Goal: Task Accomplishment & Management: Manage account settings

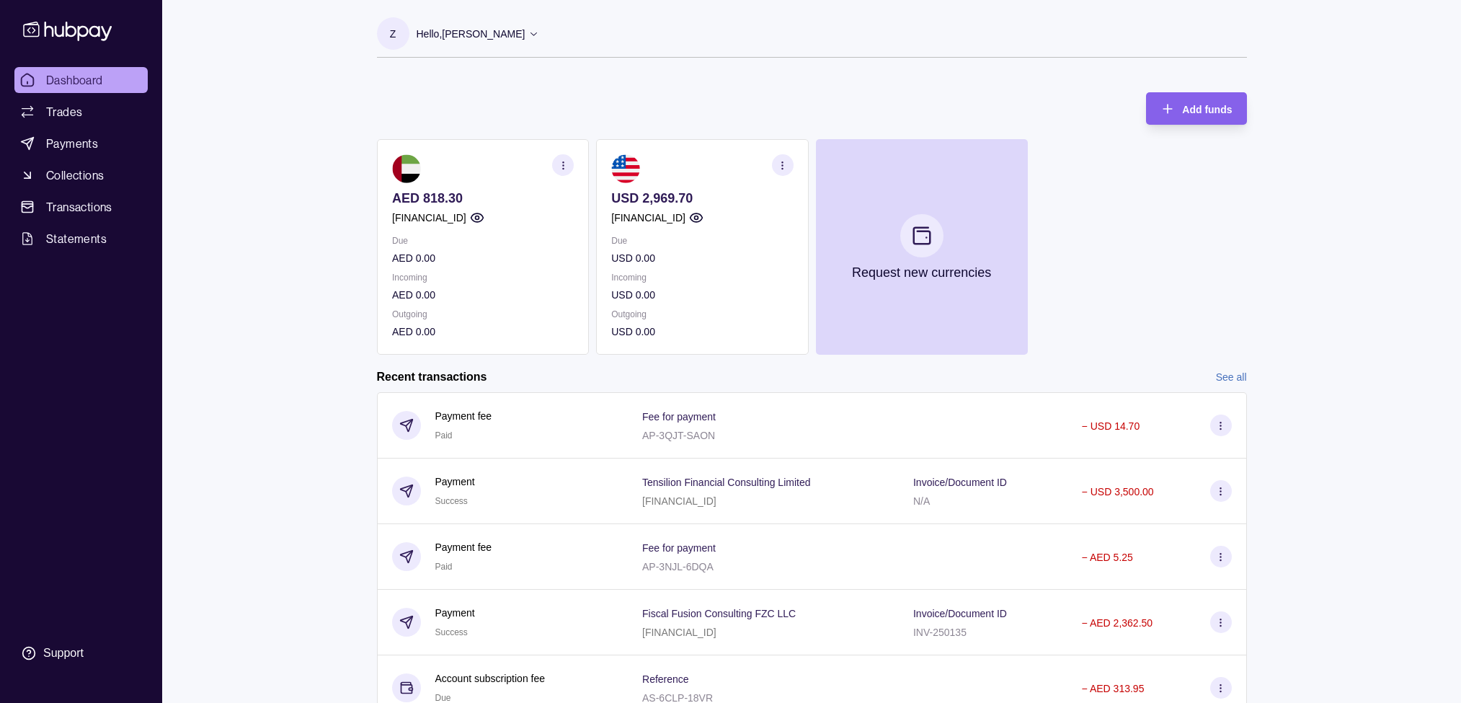
click at [481, 29] on p "Hello, [PERSON_NAME]" at bounding box center [470, 34] width 109 height 16
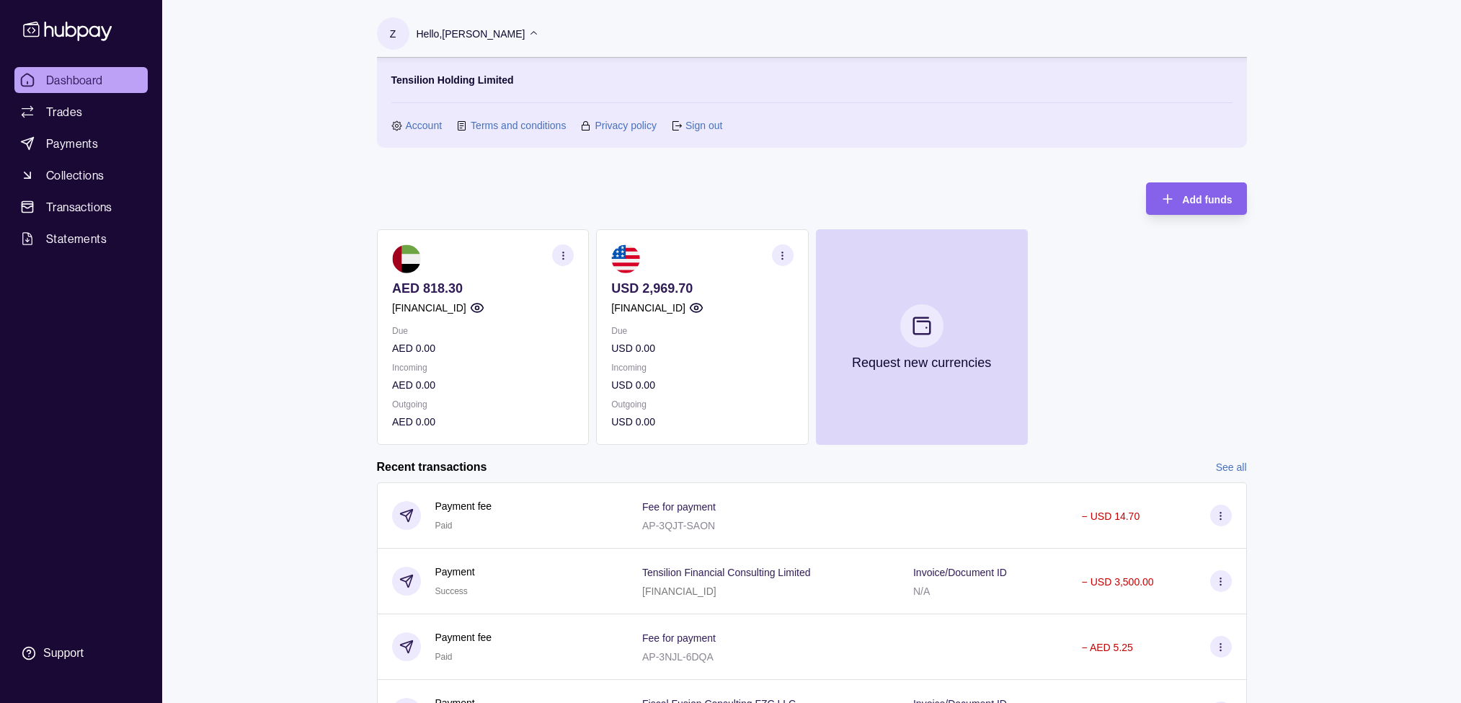
click at [481, 29] on p "Hello, [PERSON_NAME]" at bounding box center [470, 34] width 109 height 16
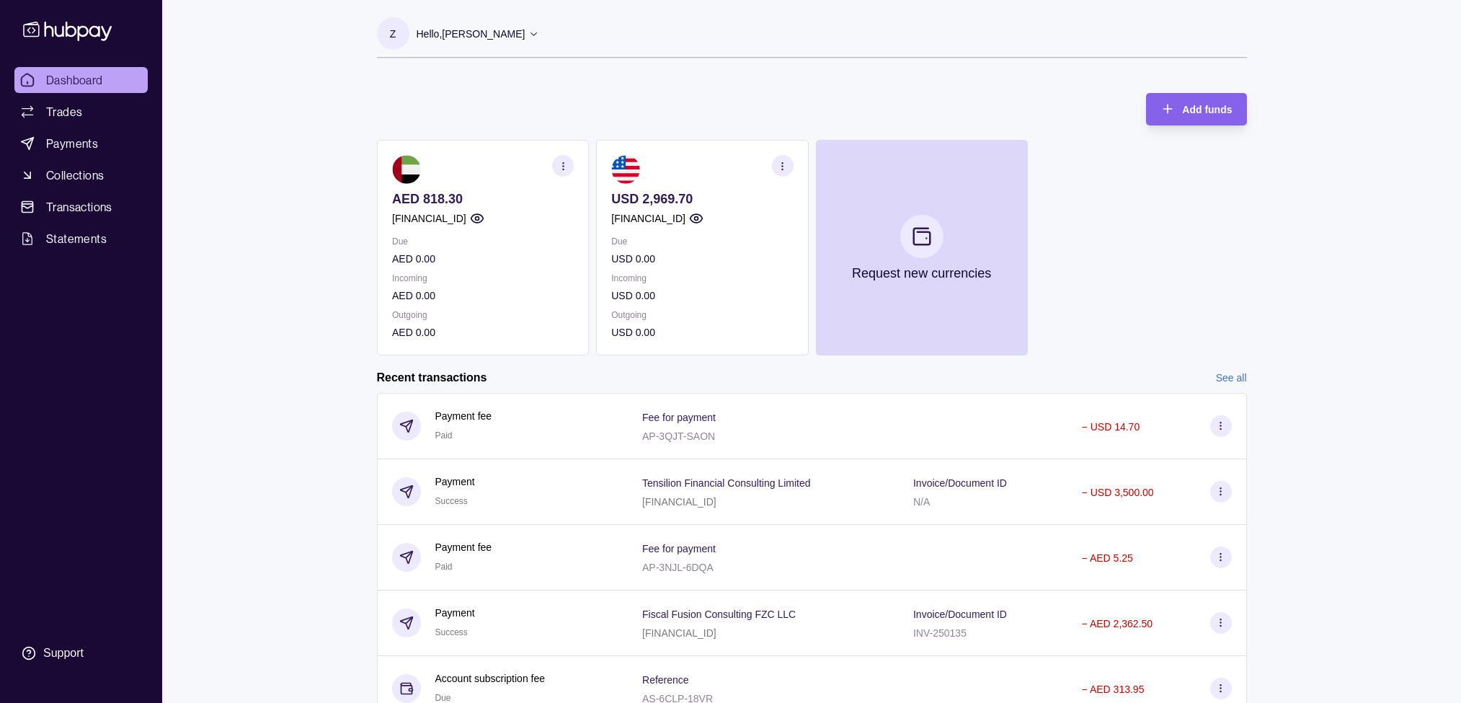
click at [484, 27] on p "Hello, [PERSON_NAME]" at bounding box center [470, 34] width 109 height 16
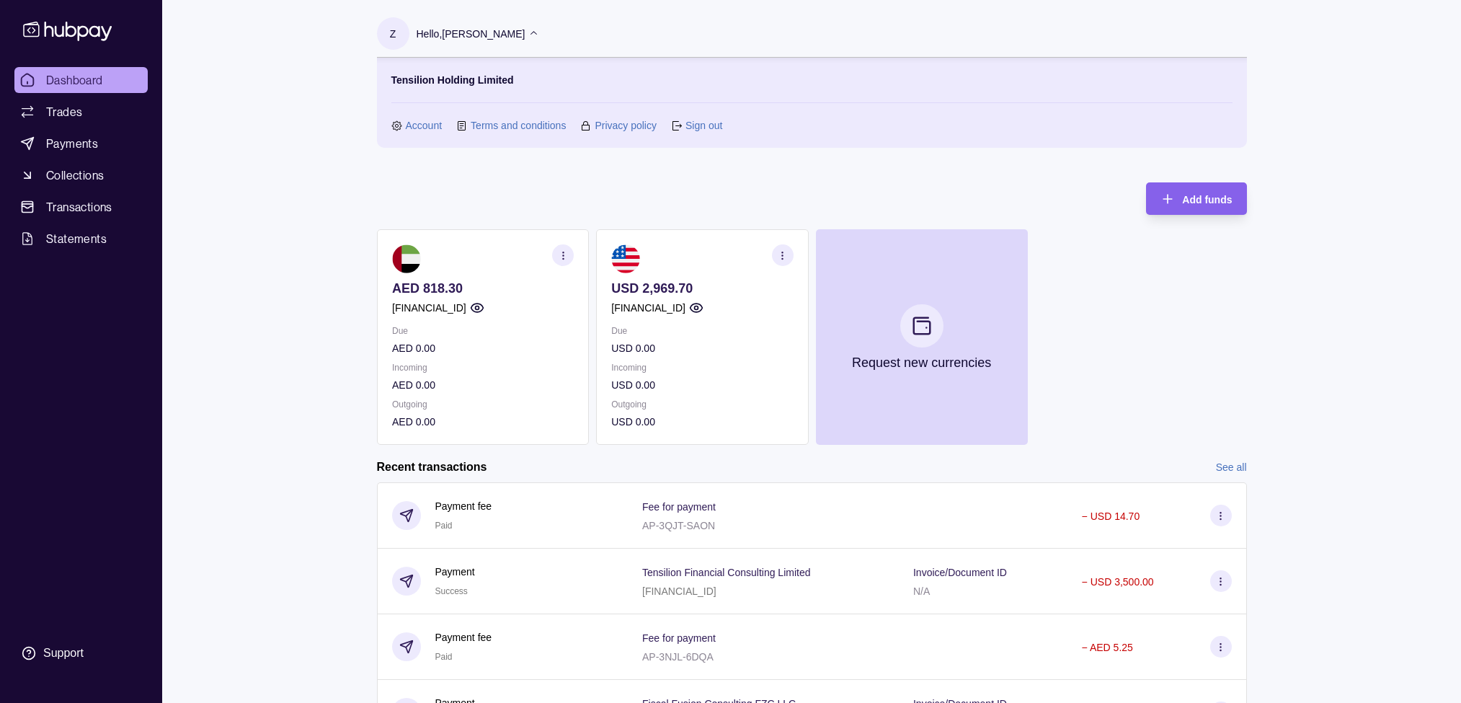
click at [700, 128] on link "Sign out" at bounding box center [703, 125] width 37 height 16
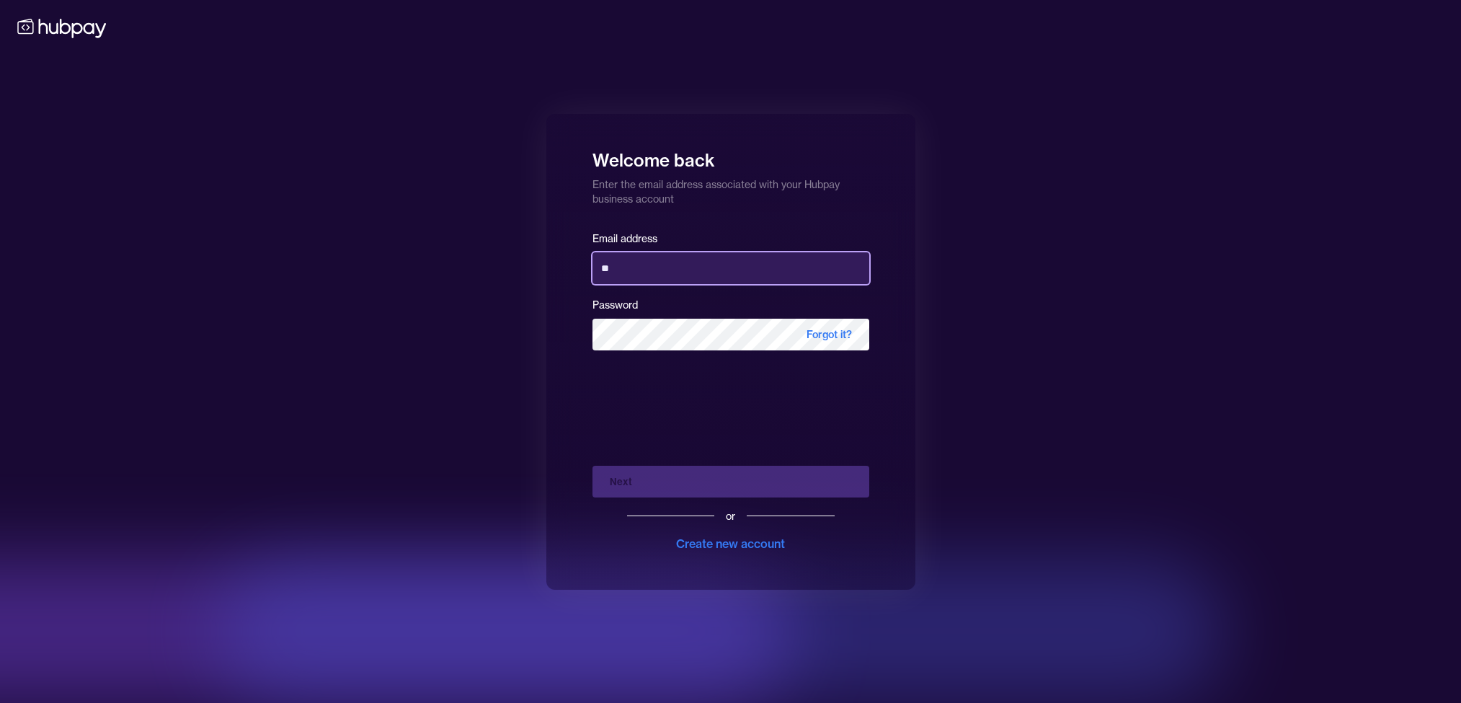
type input "**********"
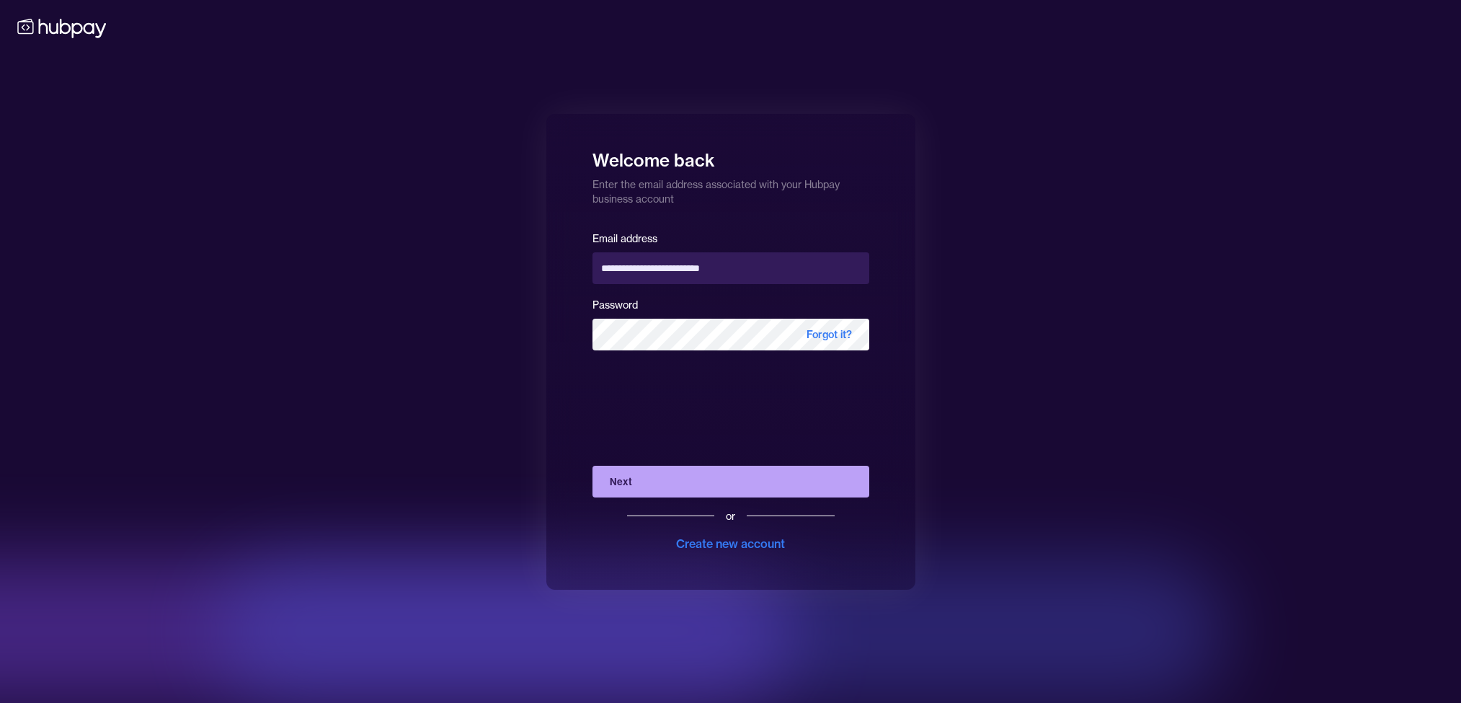
click at [651, 478] on button "Next" at bounding box center [730, 481] width 277 height 32
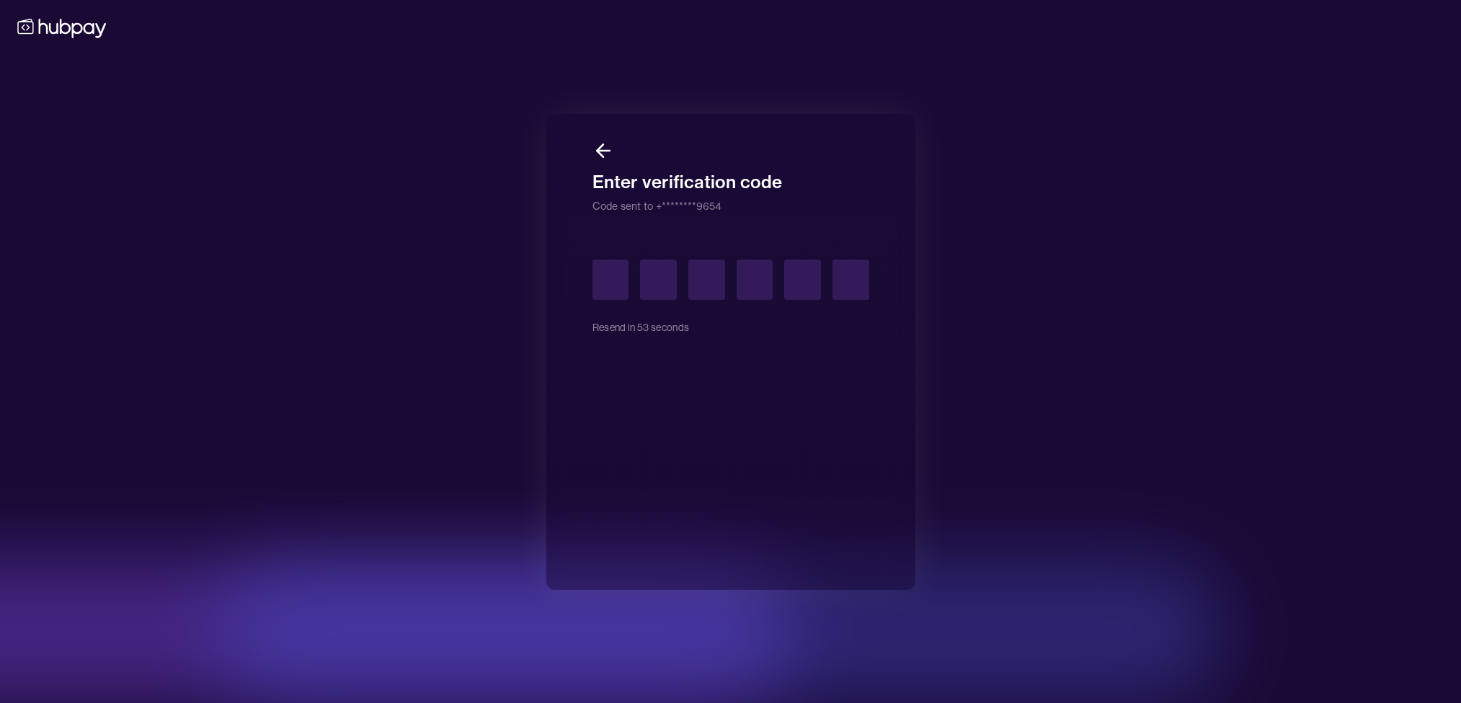
type input "*"
